Goal: Task Accomplishment & Management: Manage account settings

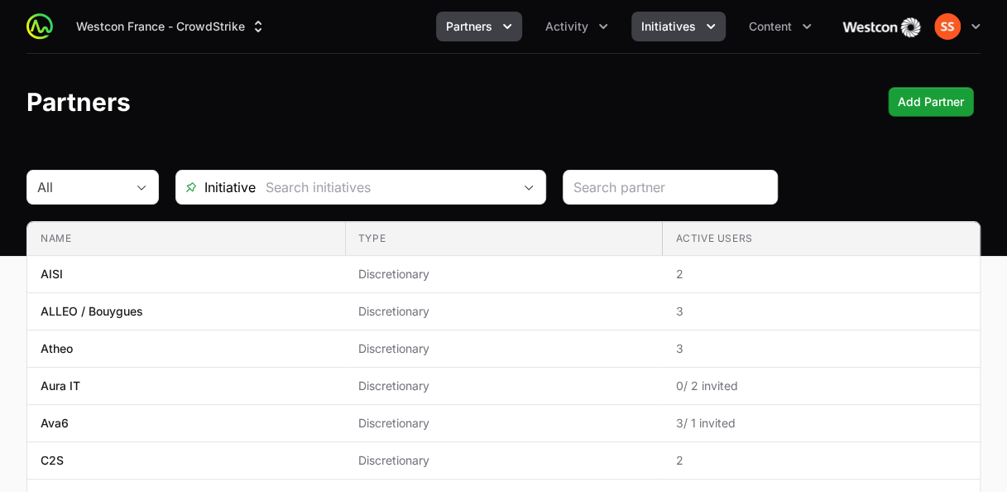
click at [670, 35] on button "Initiatives" at bounding box center [678, 27] width 94 height 30
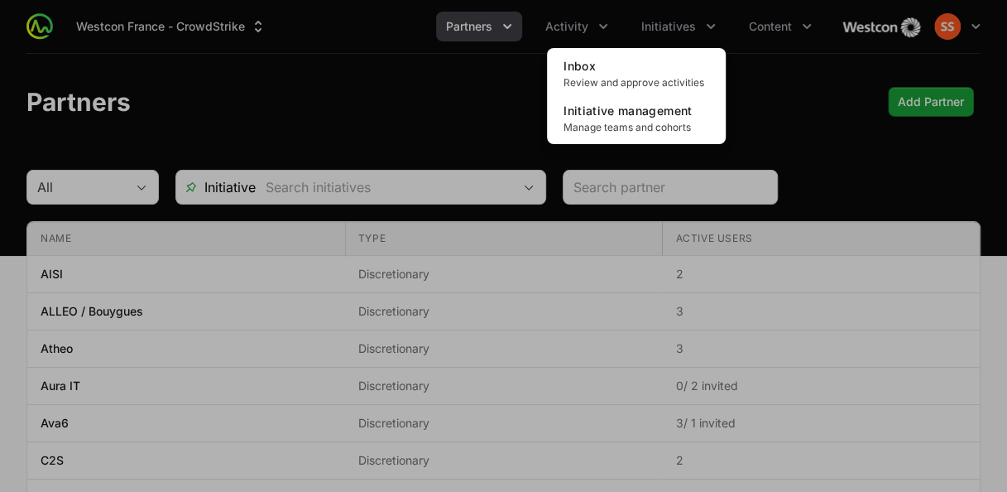
click at [581, 37] on div "Initiatives menu" at bounding box center [503, 246] width 1007 height 492
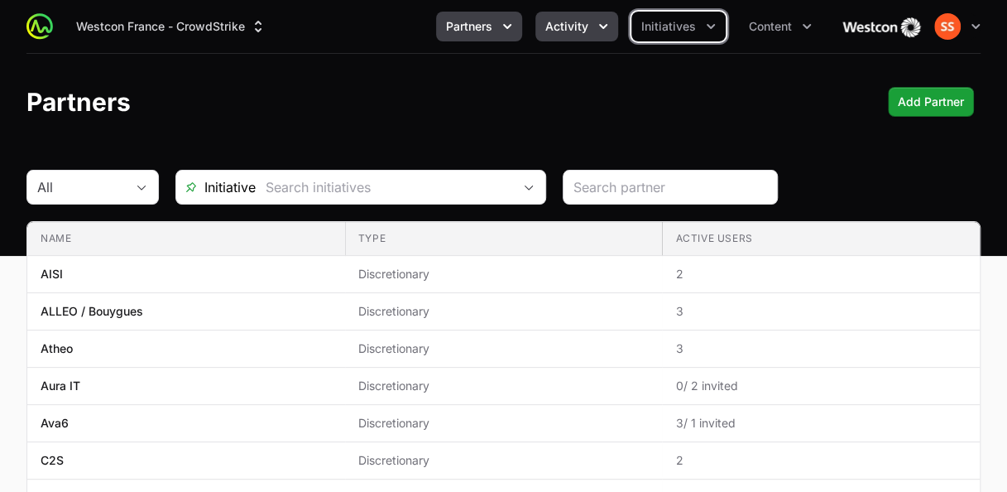
click at [581, 36] on button "Activity" at bounding box center [576, 27] width 83 height 30
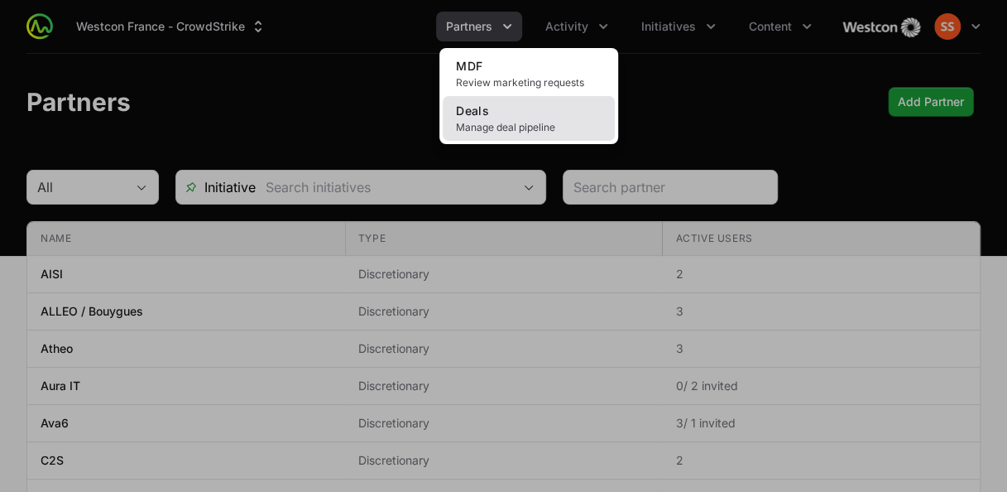
click at [501, 114] on link "Deals Manage deal pipeline" at bounding box center [529, 118] width 172 height 45
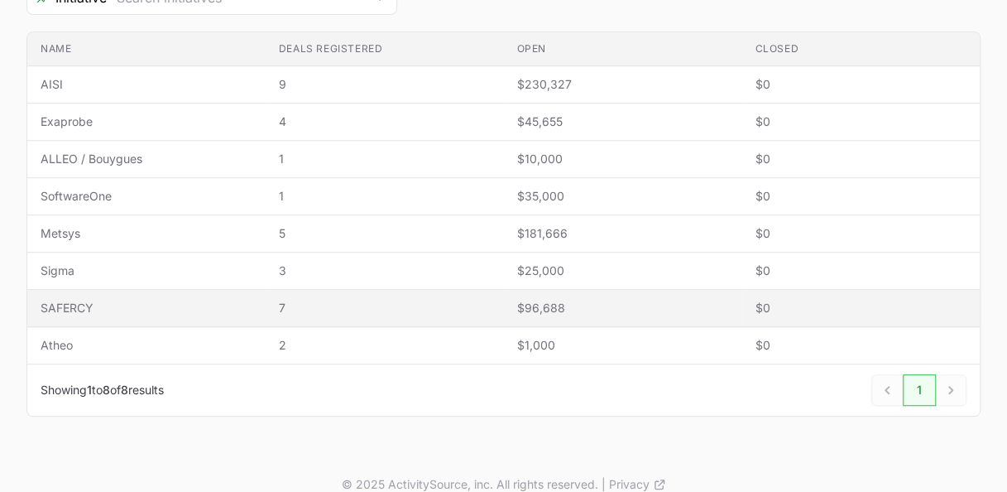
scroll to position [364, 0]
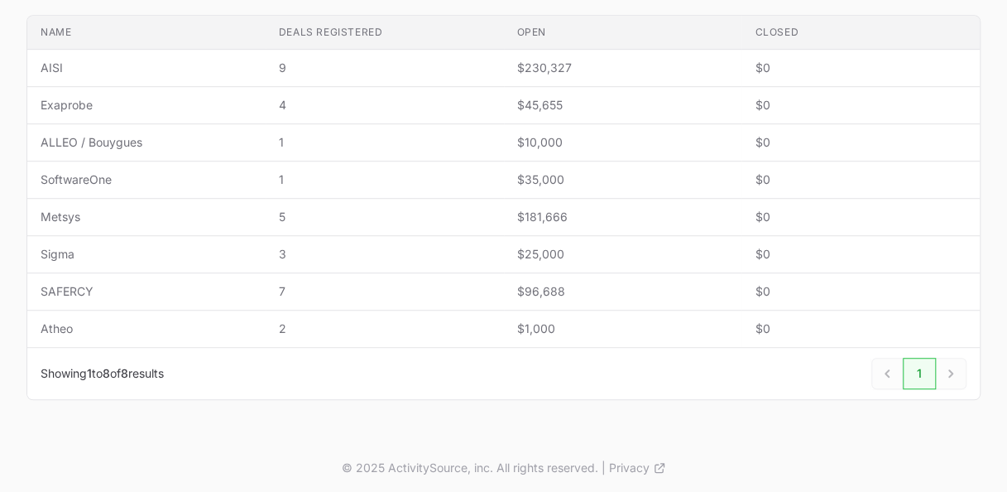
click at [949, 371] on div "Next" at bounding box center [951, 373] width 31 height 31
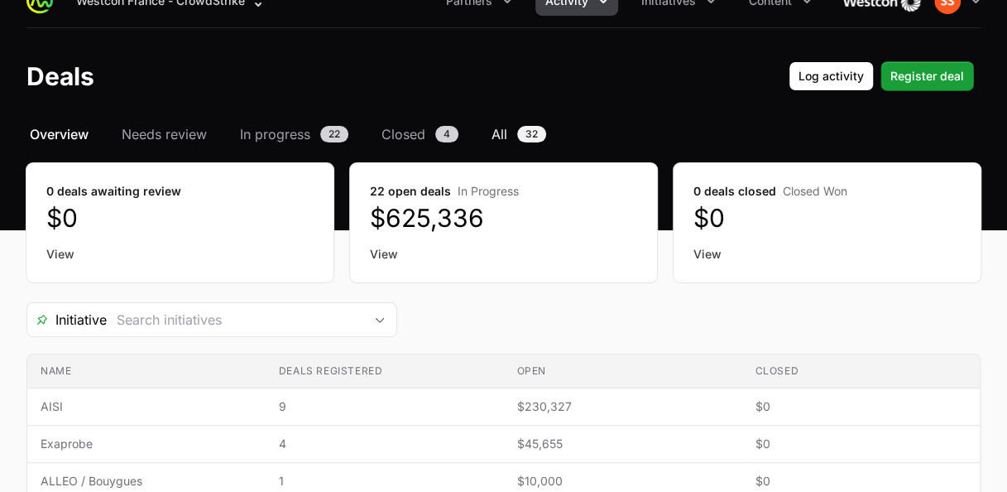
scroll to position [0, 0]
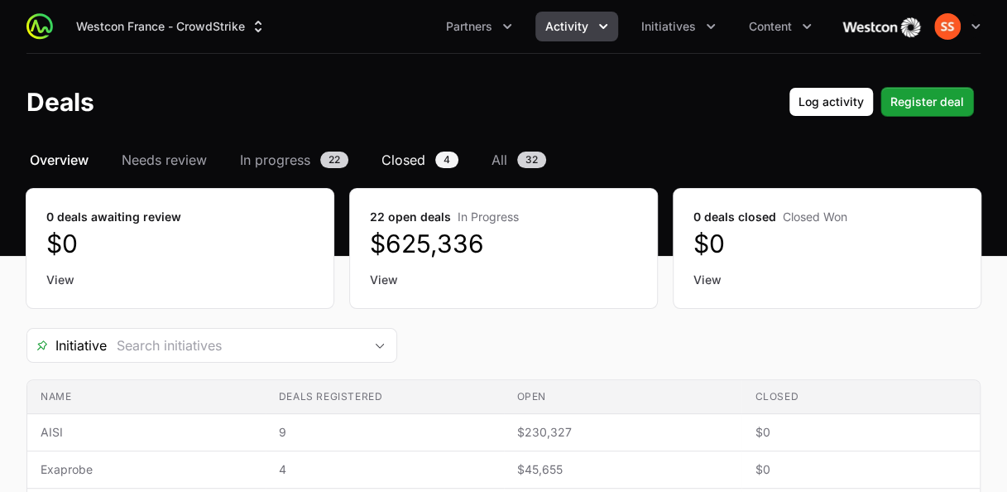
click at [420, 160] on span "Closed" at bounding box center [404, 160] width 44 height 20
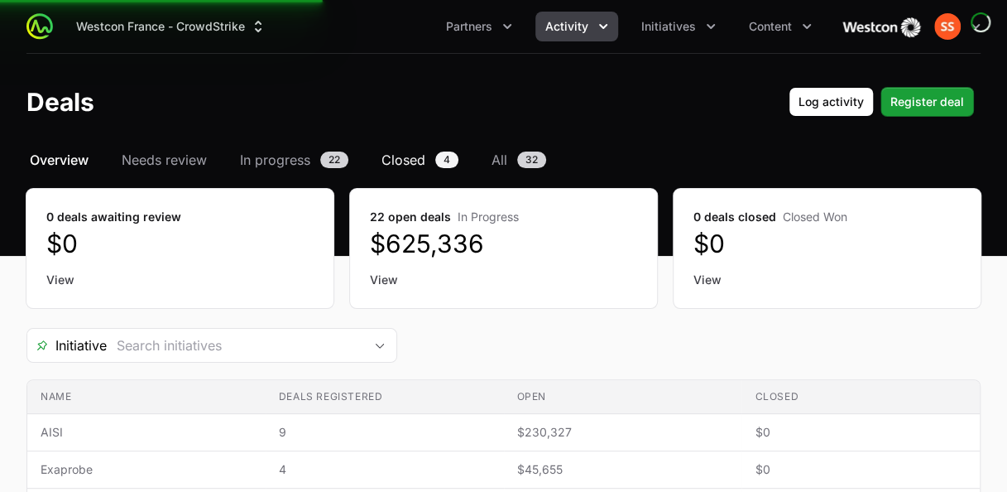
click at [419, 160] on span "Closed" at bounding box center [404, 160] width 44 height 20
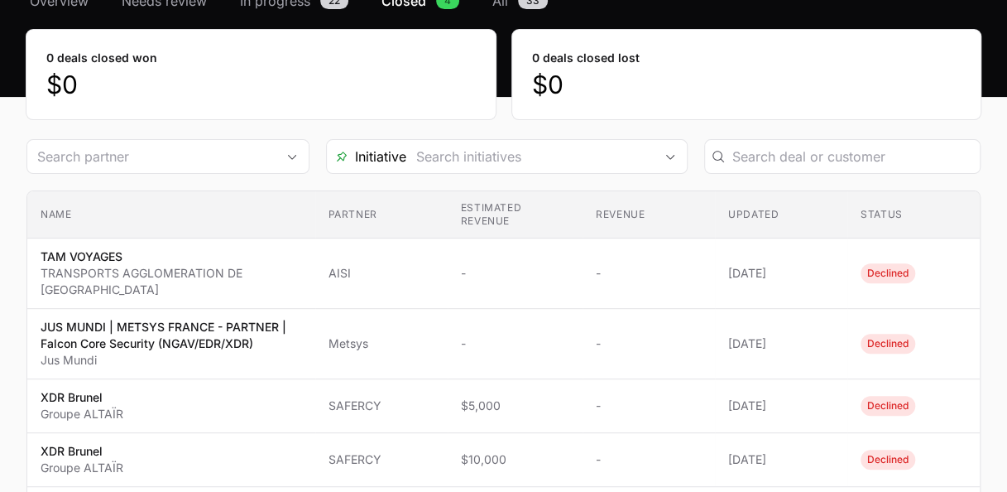
scroll to position [166, 0]
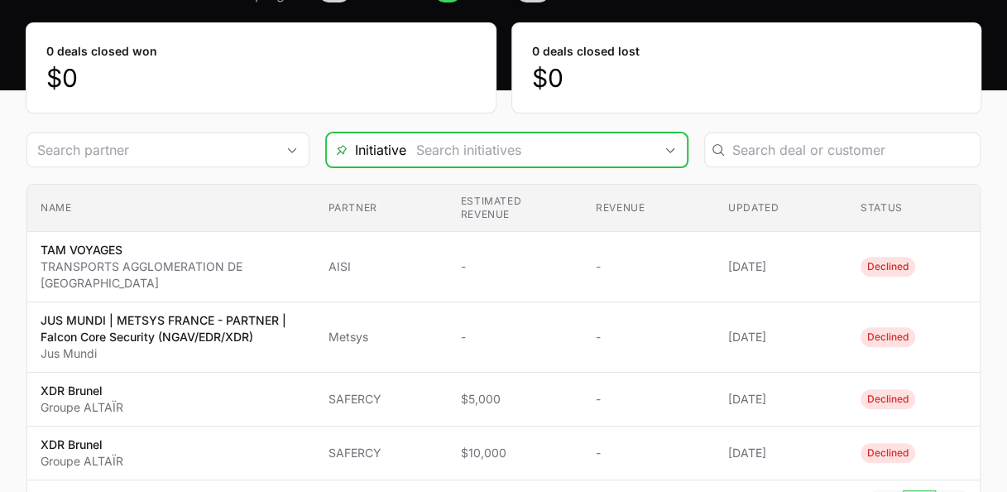
click at [549, 149] on input "Deals Filters" at bounding box center [530, 149] width 248 height 33
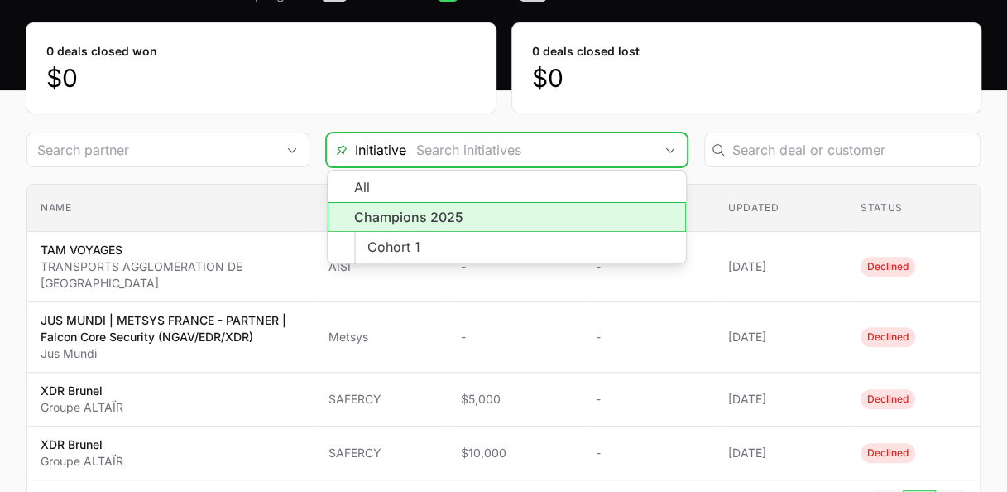
click at [521, 216] on li "Champions 2025" at bounding box center [507, 217] width 359 height 30
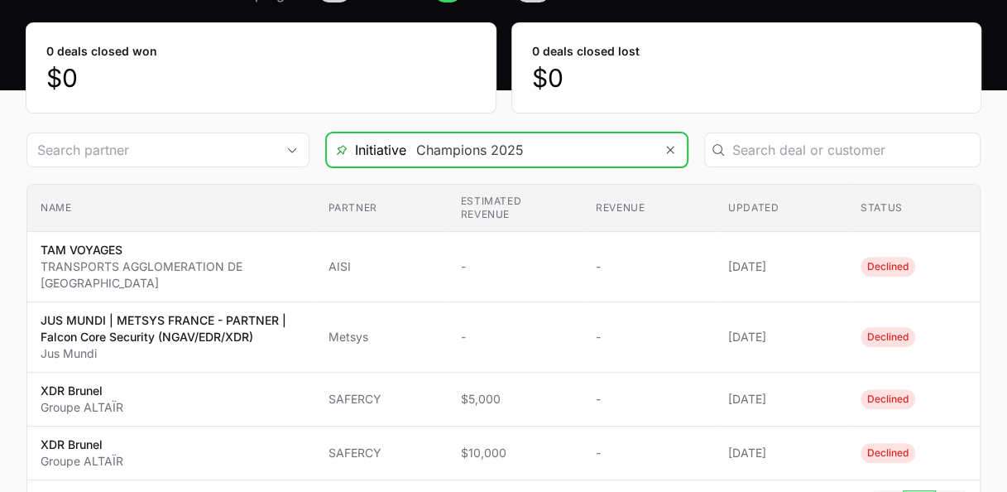
type input "Champions 2025"
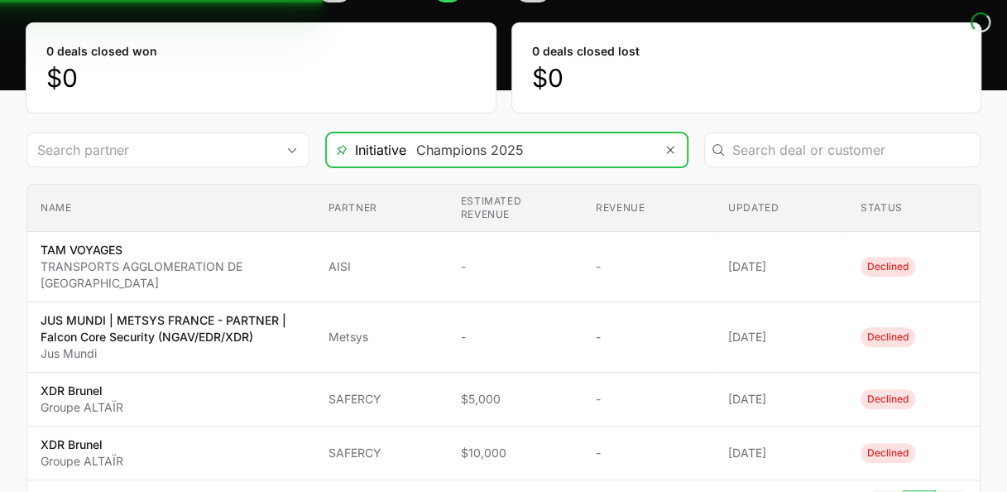
click at [564, 157] on input "Champions 2025" at bounding box center [530, 149] width 248 height 33
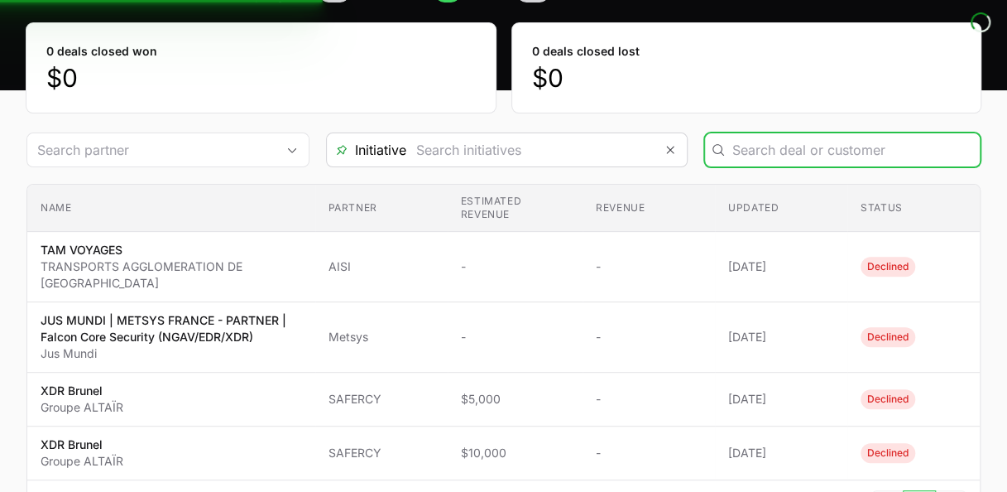
type input "Champions 2025"
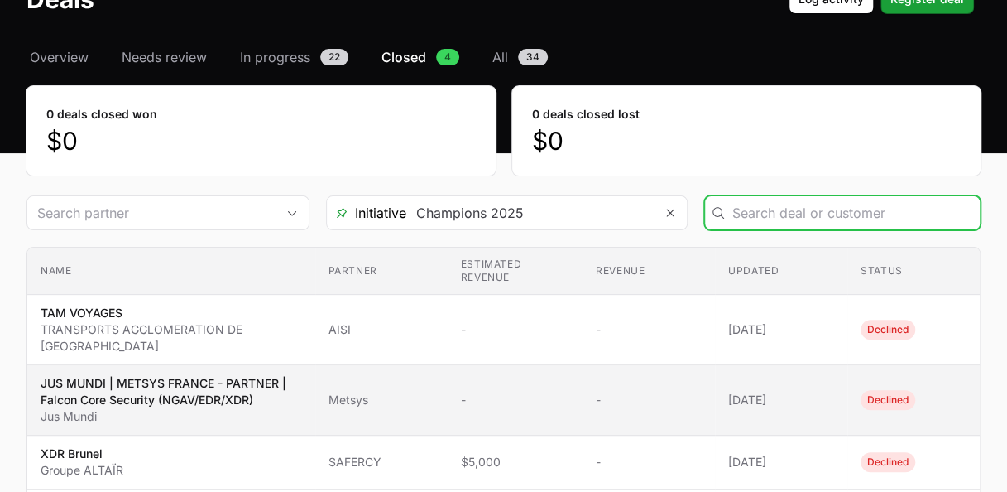
scroll to position [50, 0]
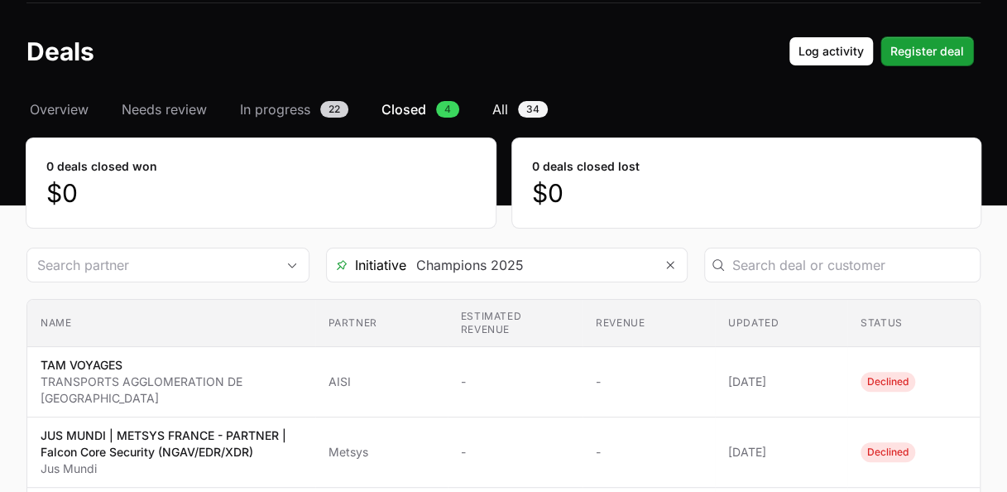
click at [510, 118] on link "All 34" at bounding box center [520, 109] width 62 height 20
click at [521, 111] on span "34" at bounding box center [533, 109] width 30 height 17
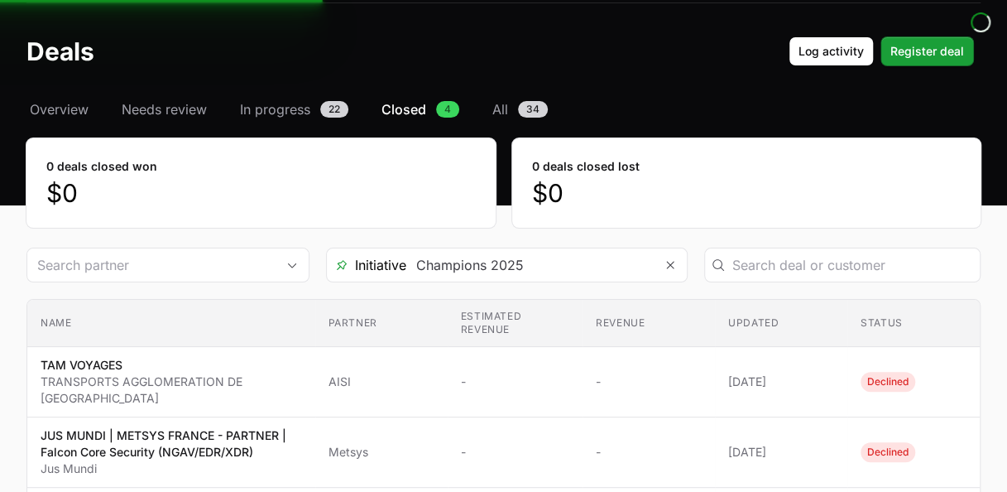
click at [416, 106] on span "Closed" at bounding box center [404, 109] width 45 height 20
click at [416, 104] on span "Closed" at bounding box center [404, 109] width 45 height 20
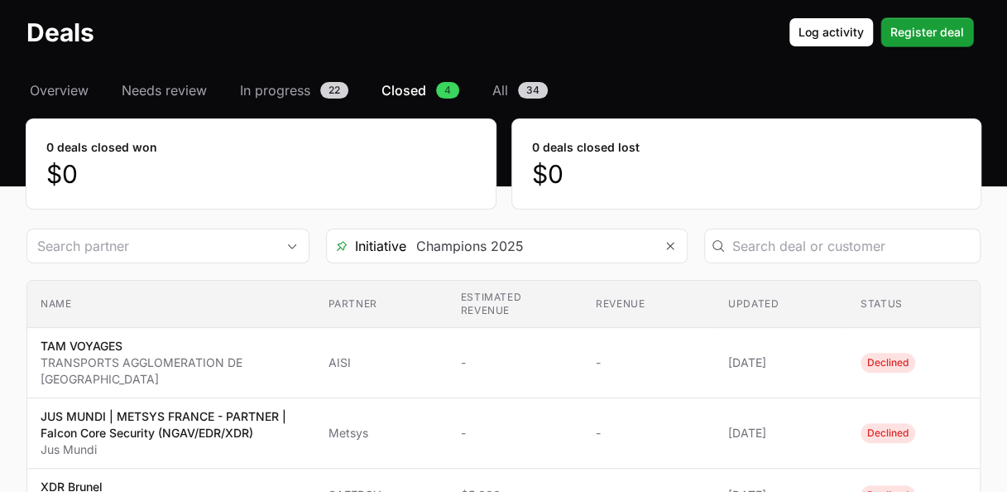
scroll to position [0, 0]
